Goal: Task Accomplishment & Management: Use online tool/utility

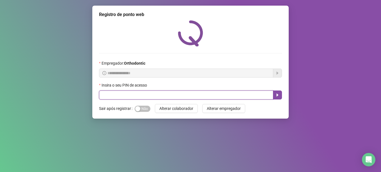
click at [114, 98] on input "text" at bounding box center [186, 94] width 174 height 9
type input "*****"
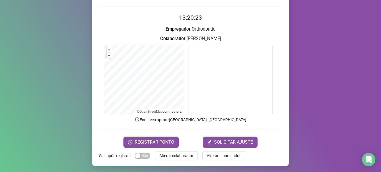
scroll to position [47, 0]
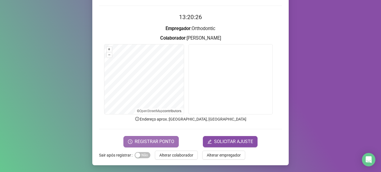
click at [155, 141] on span "REGISTRAR PONTO" at bounding box center [155, 141] width 40 height 7
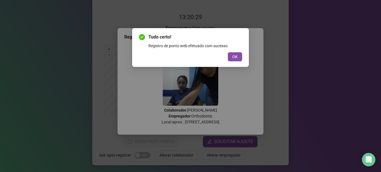
drag, startPoint x: 232, startPoint y: 55, endPoint x: 235, endPoint y: 61, distance: 6.7
click at [234, 56] on span "OK" at bounding box center [234, 57] width 5 height 6
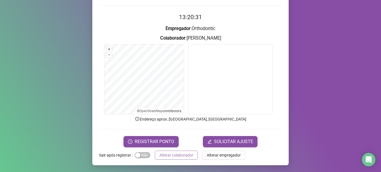
click at [177, 154] on span "Alterar colaborador" at bounding box center [176, 155] width 34 height 6
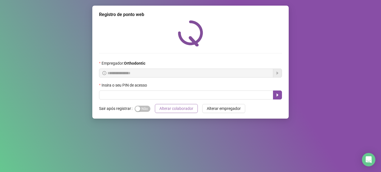
scroll to position [0, 0]
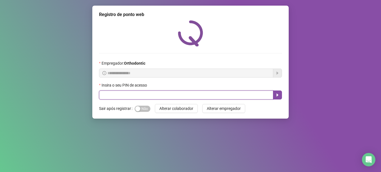
click at [183, 94] on input "text" at bounding box center [186, 94] width 174 height 9
type input "*****"
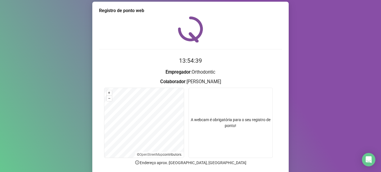
scroll to position [47, 0]
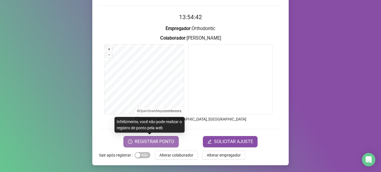
click at [167, 144] on span "REGISTRAR PONTO" at bounding box center [155, 141] width 40 height 7
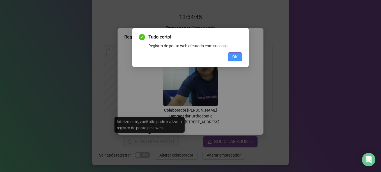
click at [240, 52] on button "OK" at bounding box center [235, 56] width 14 height 9
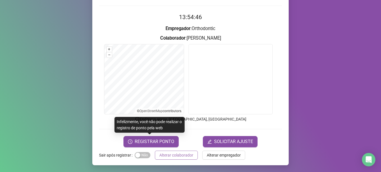
click at [185, 153] on span "Alterar colaborador" at bounding box center [176, 155] width 34 height 6
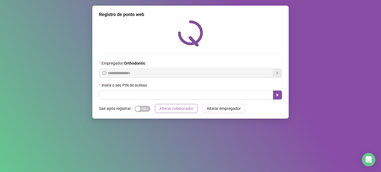
scroll to position [0, 0]
